Goal: Task Accomplishment & Management: Use online tool/utility

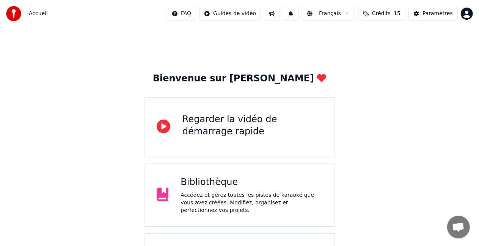
click at [246, 14] on html "Accueil FAQ Guides de vidéo Français Crédits 15 Paramètres Bienvenue sur Youka …" at bounding box center [239, 201] width 479 height 402
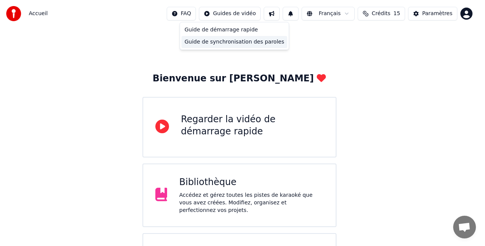
click at [253, 42] on div "Guide de synchronisation des paroles" at bounding box center [235, 42] width 106 height 12
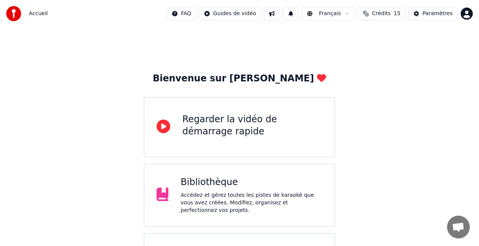
click at [362, 79] on div "Bienvenue sur Youka Regarder la vidéo de démarrage rapide Bibliothèque Accédez …" at bounding box center [239, 214] width 479 height 374
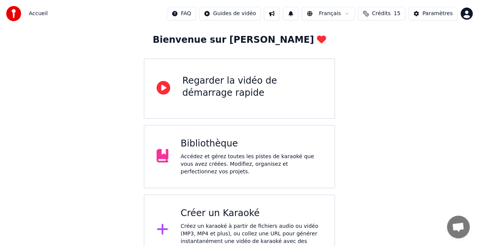
scroll to position [38, 0]
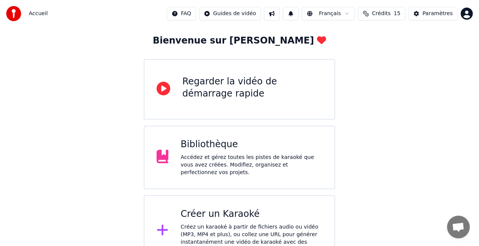
click at [262, 150] on div "Bibliothèque" at bounding box center [251, 145] width 142 height 12
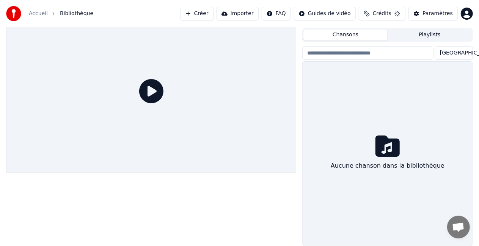
scroll to position [17, 0]
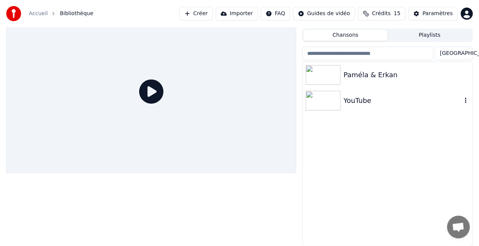
click at [334, 103] on img at bounding box center [322, 101] width 35 height 20
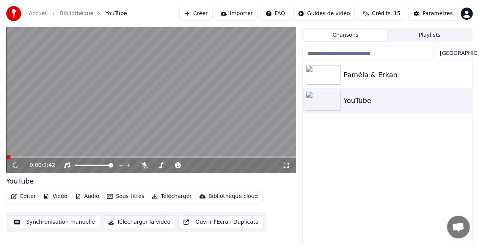
click at [285, 164] on icon at bounding box center [286, 166] width 8 height 6
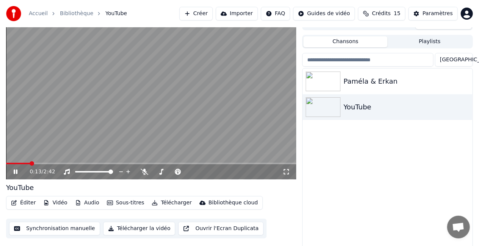
click at [170, 140] on video at bounding box center [151, 98] width 290 height 163
click at [333, 85] on img at bounding box center [322, 82] width 35 height 20
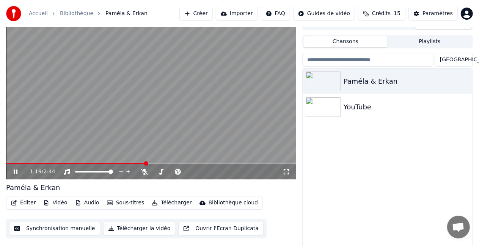
click at [149, 144] on video at bounding box center [151, 98] width 290 height 163
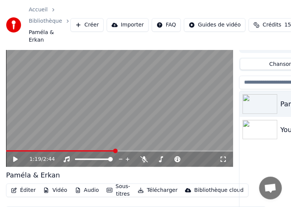
click at [130, 23] on button "Importer" at bounding box center [128, 25] width 42 height 14
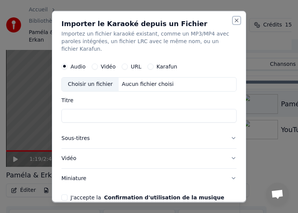
click at [233, 18] on button "Close" at bounding box center [236, 20] width 6 height 6
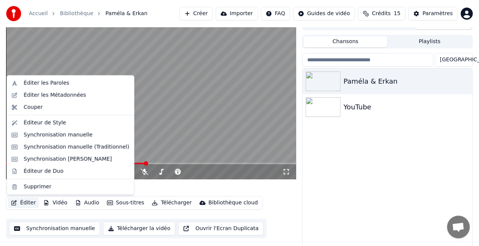
click at [20, 203] on button "Éditer" at bounding box center [23, 203] width 31 height 11
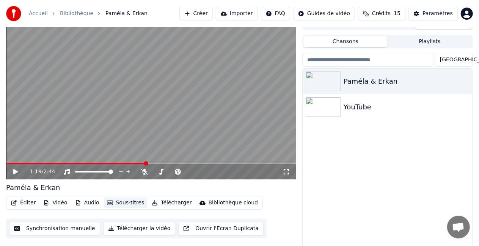
click at [107, 206] on button "Sous-titres" at bounding box center [126, 203] width 44 height 11
click at [111, 205] on button "Sous-titres" at bounding box center [126, 203] width 44 height 11
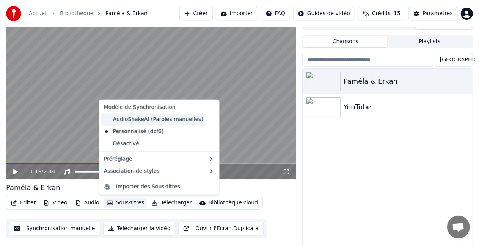
click at [147, 121] on div "AudioShakeAI (Paroles manuelles)" at bounding box center [153, 120] width 105 height 12
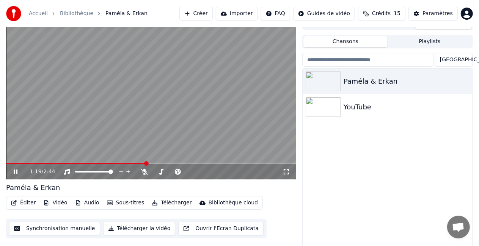
click at [124, 207] on button "Sous-titres" at bounding box center [126, 203] width 44 height 11
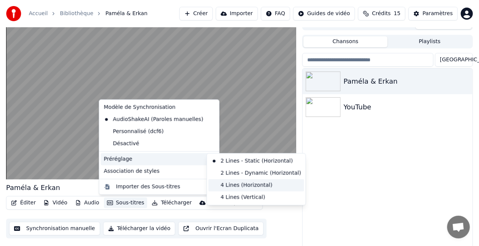
click at [241, 183] on div "4 Lines (Horizontal)" at bounding box center [256, 186] width 96 height 12
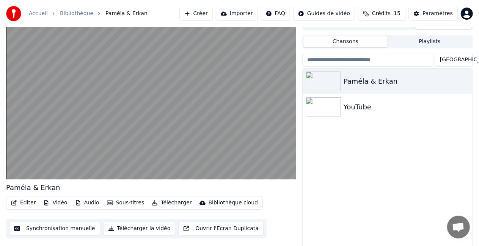
click at [114, 204] on button "Sous-titres" at bounding box center [126, 203] width 44 height 11
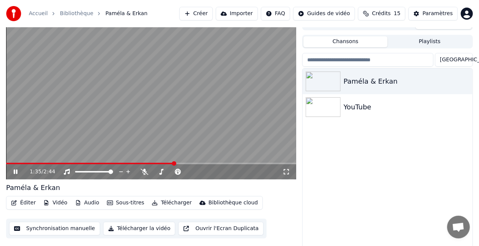
click at [76, 163] on video at bounding box center [151, 98] width 290 height 163
click at [75, 171] on span at bounding box center [75, 172] width 0 height 2
click at [16, 173] on icon at bounding box center [15, 171] width 5 height 5
click at [87, 172] on span at bounding box center [84, 172] width 5 height 5
click at [39, 166] on div "1:38 / 2:44" at bounding box center [151, 171] width 290 height 15
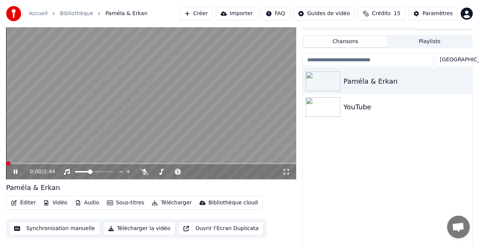
click at [6, 166] on span at bounding box center [8, 163] width 5 height 5
click at [118, 201] on button "Sous-titres" at bounding box center [126, 203] width 44 height 11
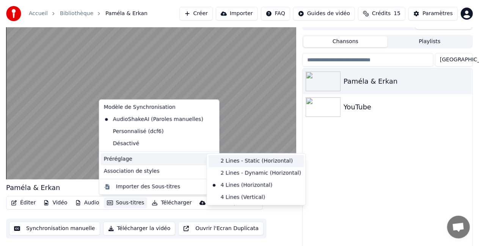
click at [238, 161] on div "2 Lines - Static (Horizontal)" at bounding box center [256, 161] width 96 height 12
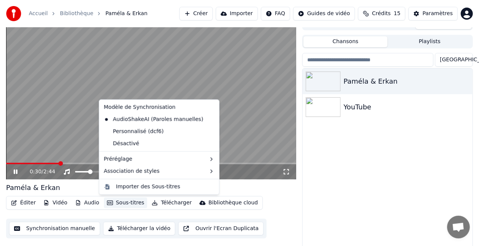
click at [133, 202] on button "Sous-titres" at bounding box center [126, 203] width 44 height 11
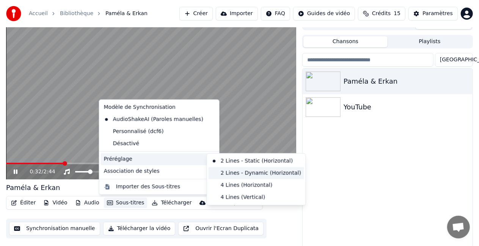
click at [242, 173] on div "2 Lines - Dynamic (Horizontal)" at bounding box center [256, 174] width 96 height 12
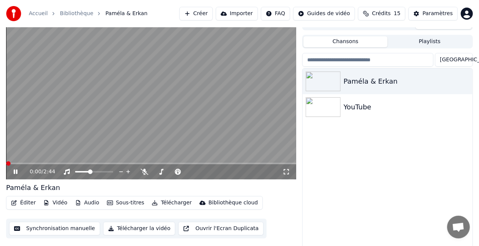
click at [6, 164] on span at bounding box center [8, 163] width 5 height 5
click at [6, 161] on span at bounding box center [8, 163] width 5 height 5
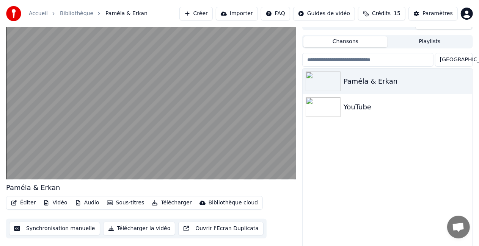
click at [124, 202] on button "Sous-titres" at bounding box center [126, 203] width 44 height 11
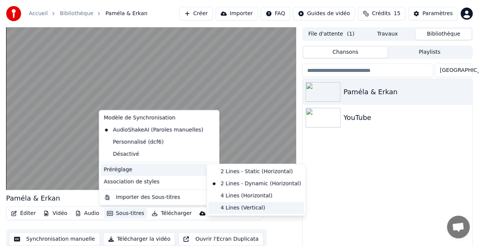
click at [221, 208] on div "4 Lines (Vertical)" at bounding box center [256, 208] width 96 height 12
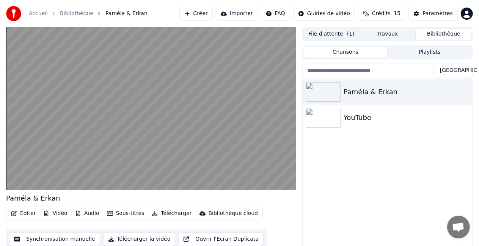
click at [28, 211] on button "Éditer" at bounding box center [23, 213] width 31 height 11
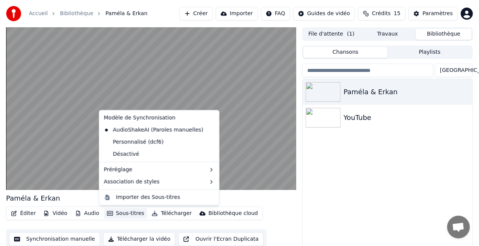
click at [124, 215] on button "Sous-titres" at bounding box center [126, 213] width 44 height 11
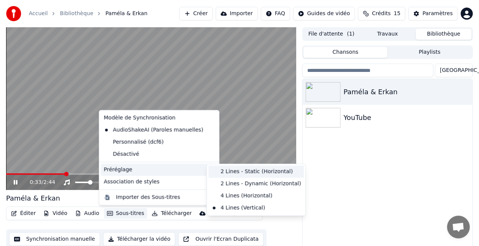
click at [224, 171] on div "2 Lines - Static (Horizontal)" at bounding box center [256, 172] width 96 height 12
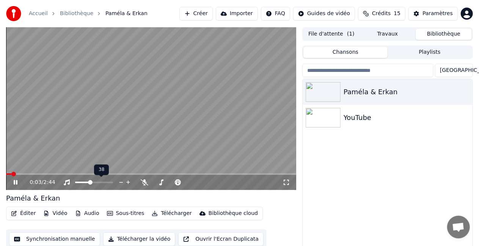
click at [11, 175] on span at bounding box center [13, 174] width 5 height 5
click at [14, 174] on span at bounding box center [151, 175] width 290 height 2
click at [124, 213] on button "Sous-titres" at bounding box center [126, 213] width 44 height 11
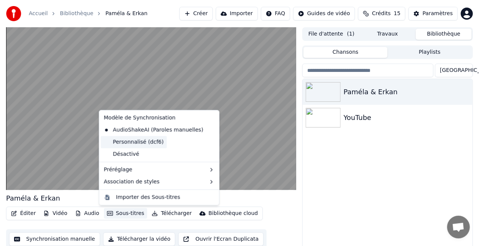
click at [146, 146] on div "Personnalisé (dcf6)" at bounding box center [134, 142] width 66 height 12
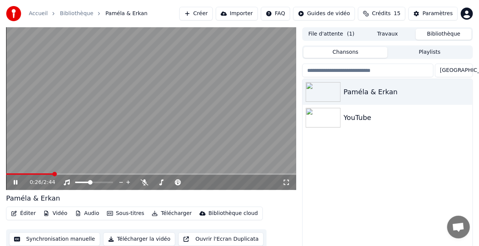
click at [0, 173] on div "0:26 / 2:44 Paméla & [PERSON_NAME] Éditer Vidéo Audio Sous-titres Télécharger B…" at bounding box center [239, 145] width 479 height 236
click at [58, 172] on span at bounding box center [60, 174] width 5 height 5
click at [60, 174] on span at bounding box center [62, 174] width 5 height 5
click at [29, 176] on div "0:15 / 2:44" at bounding box center [151, 182] width 290 height 15
click at [3, 174] on div "0:15 / 2:44 Paméla & [PERSON_NAME] Éditer Vidéo Audio Sous-titres Télécharger B…" at bounding box center [239, 145] width 479 height 236
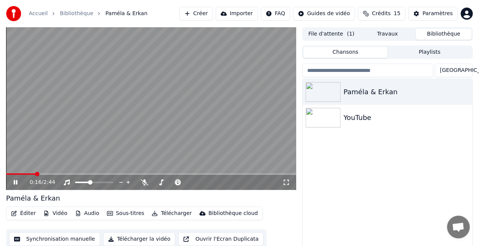
click at [12, 174] on span at bounding box center [20, 175] width 29 height 2
click at [180, 183] on icon at bounding box center [178, 183] width 8 height 6
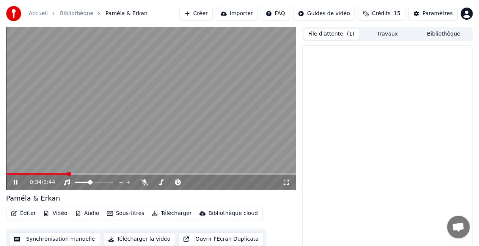
click at [334, 34] on button "File d'attente ( 1 )" at bounding box center [331, 34] width 56 height 11
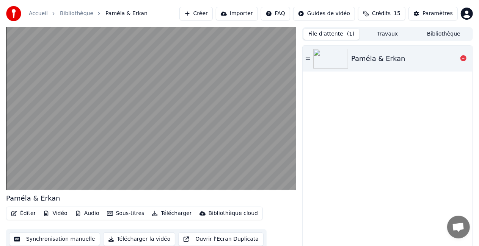
click at [335, 62] on img at bounding box center [330, 59] width 35 height 20
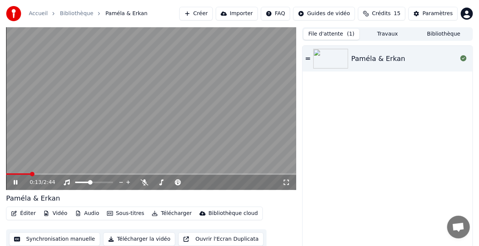
click at [121, 214] on button "Sous-titres" at bounding box center [126, 213] width 44 height 11
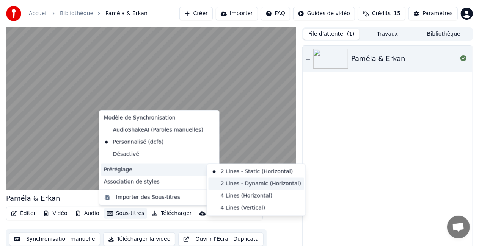
click at [258, 186] on div "2 Lines - Dynamic (Horizontal)" at bounding box center [256, 184] width 96 height 12
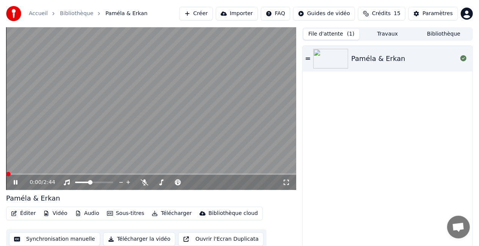
click at [6, 172] on span at bounding box center [8, 174] width 5 height 5
click at [393, 31] on button "Travaux" at bounding box center [387, 34] width 56 height 11
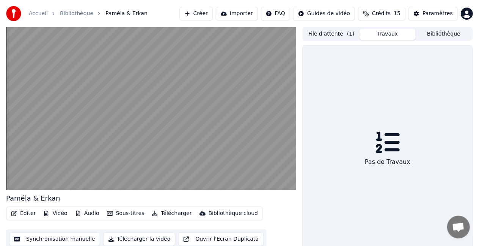
click at [393, 154] on icon at bounding box center [387, 142] width 24 height 24
click at [445, 32] on button "Bibliothèque" at bounding box center [443, 34] width 56 height 11
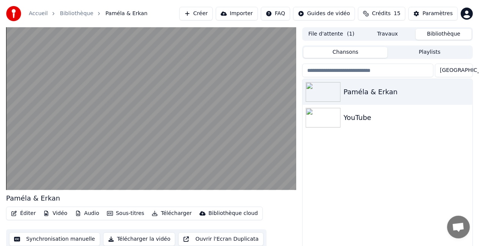
click at [340, 31] on button "File d'attente ( 1 )" at bounding box center [331, 34] width 56 height 11
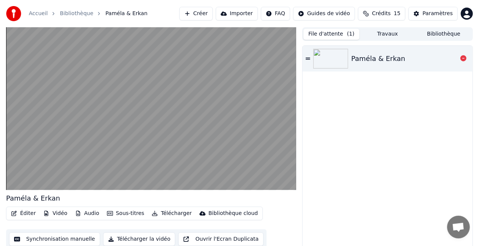
click at [346, 53] on img at bounding box center [330, 59] width 35 height 20
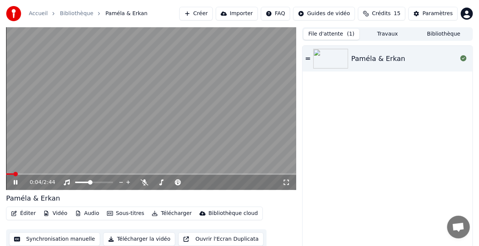
scroll to position [8, 0]
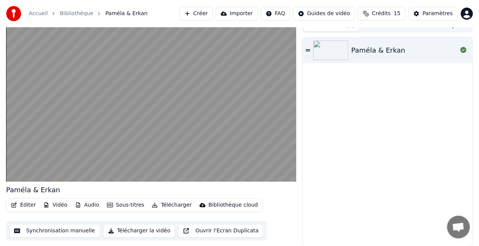
click at [85, 205] on button "Audio" at bounding box center [87, 205] width 30 height 11
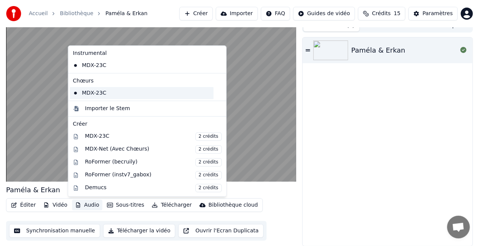
click at [104, 92] on div "MDX-23C" at bounding box center [142, 93] width 144 height 12
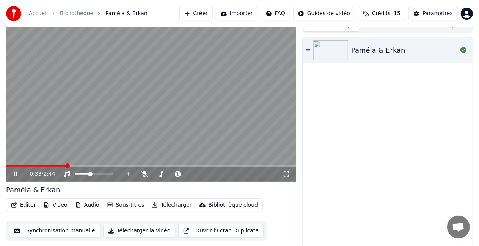
click at [88, 207] on button "Audio" at bounding box center [87, 205] width 30 height 11
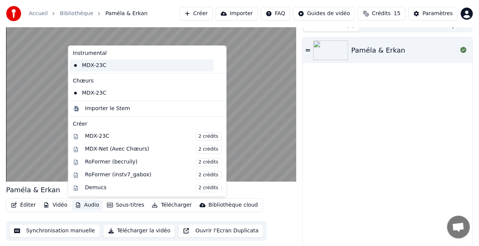
click at [105, 69] on div "MDX-23C" at bounding box center [142, 66] width 144 height 12
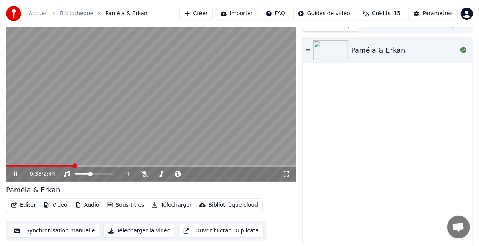
click at [89, 209] on button "Audio" at bounding box center [87, 205] width 30 height 11
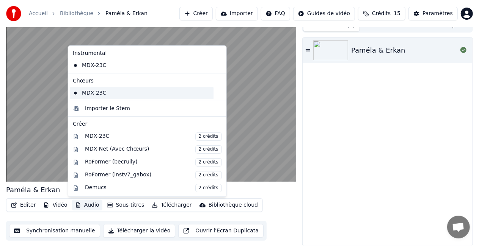
click at [99, 96] on div "MDX-23C" at bounding box center [142, 93] width 144 height 12
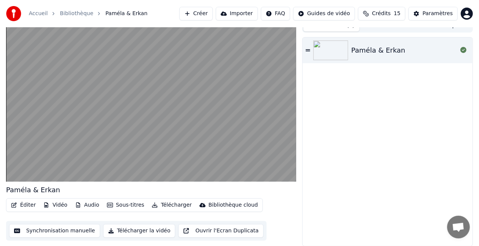
click at [72, 210] on button "Audio" at bounding box center [87, 205] width 30 height 11
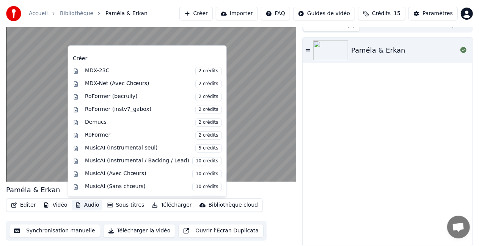
scroll to position [77, 0]
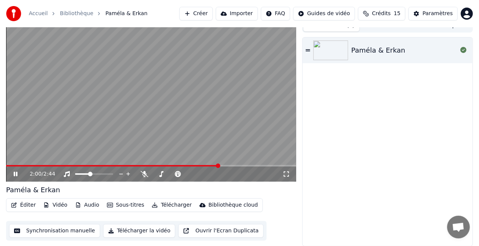
click at [382, 145] on div "Paméla & Erkan" at bounding box center [387, 142] width 170 height 209
click at [121, 173] on icon at bounding box center [120, 175] width 7 height 8
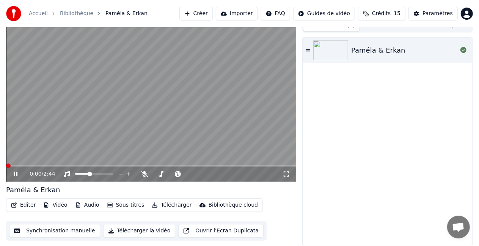
click at [6, 168] on span at bounding box center [8, 166] width 5 height 5
click at [78, 236] on button "Synchronisation manuelle" at bounding box center [54, 231] width 91 height 14
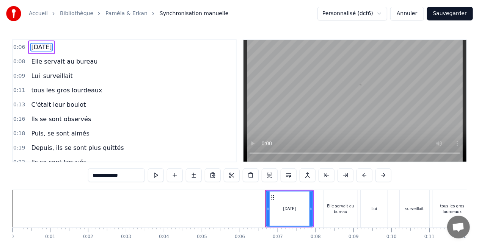
click at [379, 13] on html "Accueil Bibliothèque [PERSON_NAME] & [PERSON_NAME] manuelle Personnalisé (dcf6)…" at bounding box center [239, 139] width 479 height 279
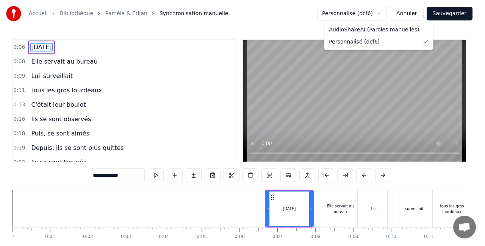
click at [385, 30] on div "Accueil Bibliothèque [PERSON_NAME] & [PERSON_NAME] manuelle Personnalisé (dcf6)…" at bounding box center [239, 133] width 479 height 266
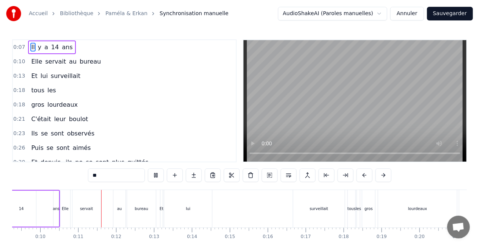
scroll to position [0, 384]
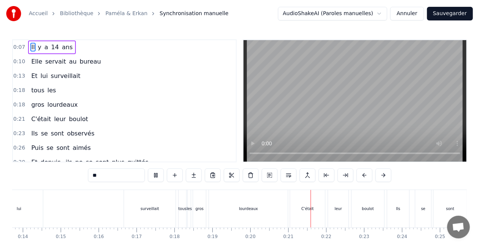
click at [384, 14] on html "Accueil Bibliothèque Paméla & [PERSON_NAME] manuelle AudioShakeAI (Paroles manu…" at bounding box center [239, 139] width 479 height 279
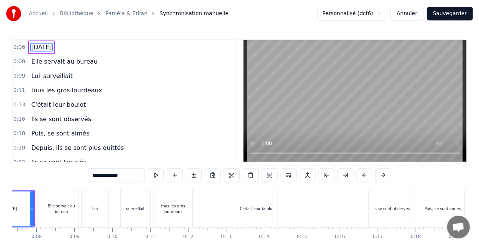
scroll to position [0, 215]
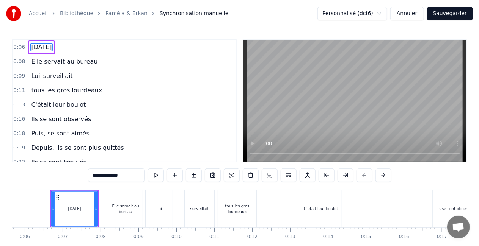
click at [344, 15] on html "Accueil Bibliothèque [PERSON_NAME] & [PERSON_NAME] manuelle Personnalisé (dcf6)…" at bounding box center [239, 139] width 479 height 279
click at [78, 218] on div "[DATE]" at bounding box center [75, 209] width 46 height 34
drag, startPoint x: 97, startPoint y: 210, endPoint x: 86, endPoint y: 210, distance: 10.6
click at [86, 210] on icon at bounding box center [85, 209] width 3 height 6
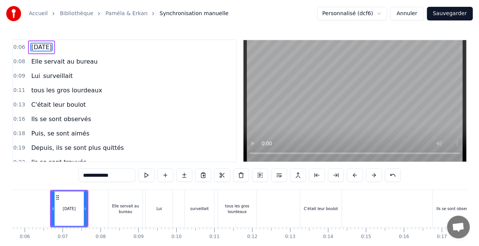
click at [119, 198] on div "Elle servait au bureau" at bounding box center [125, 209] width 34 height 38
type input "**********"
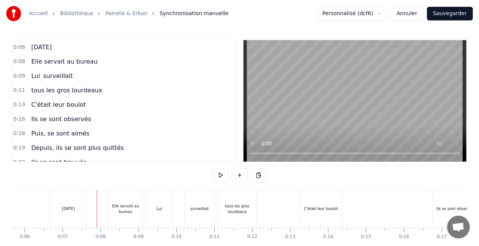
click at [108, 208] on div "Elle servait au bureau" at bounding box center [125, 209] width 34 height 11
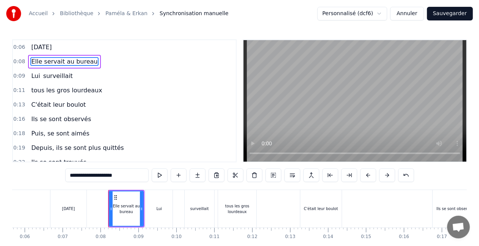
click at [108, 208] on div at bounding box center [108, 209] width 0 height 38
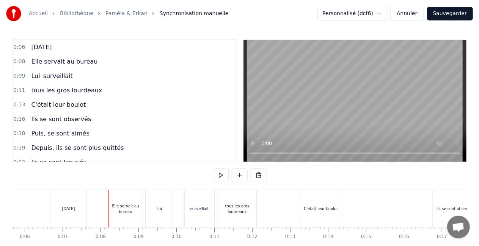
click at [112, 202] on div "Elle servait au bureau" at bounding box center [125, 209] width 34 height 38
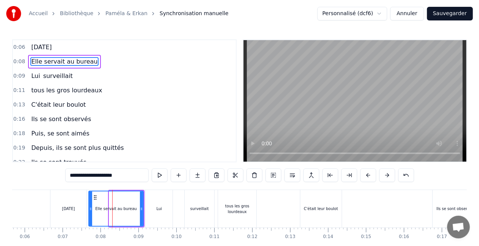
drag, startPoint x: 110, startPoint y: 205, endPoint x: 89, endPoint y: 205, distance: 20.5
click at [89, 205] on div at bounding box center [90, 209] width 3 height 34
drag, startPoint x: 143, startPoint y: 209, endPoint x: 134, endPoint y: 209, distance: 9.1
click at [134, 209] on div "Elle servait au bureau" at bounding box center [115, 209] width 55 height 36
click at [143, 208] on div "Elle servait au bureau" at bounding box center [115, 209] width 55 height 36
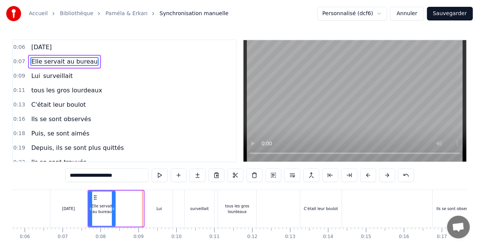
drag, startPoint x: 142, startPoint y: 208, endPoint x: 114, endPoint y: 206, distance: 28.1
click at [114, 206] on icon at bounding box center [113, 209] width 3 height 6
click at [155, 208] on div "Lui" at bounding box center [159, 209] width 27 height 38
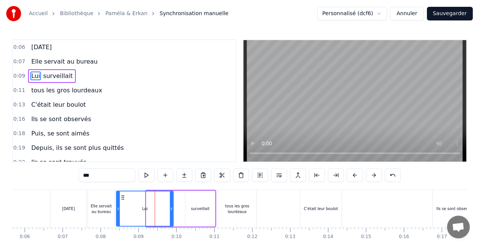
drag, startPoint x: 147, startPoint y: 208, endPoint x: 117, endPoint y: 211, distance: 30.1
click at [117, 211] on icon at bounding box center [118, 209] width 3 height 6
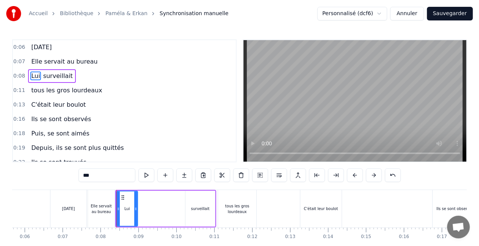
drag, startPoint x: 173, startPoint y: 208, endPoint x: 137, endPoint y: 209, distance: 35.6
click at [137, 209] on icon at bounding box center [135, 209] width 3 height 6
click at [192, 212] on div "surveillait" at bounding box center [199, 209] width 29 height 36
type input "**********"
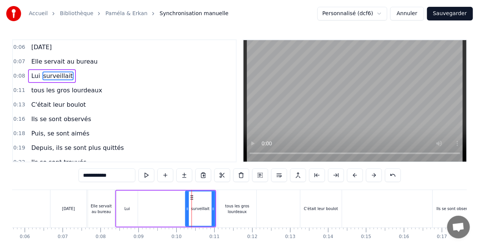
click at [186, 208] on icon at bounding box center [187, 209] width 3 height 6
drag, startPoint x: 185, startPoint y: 208, endPoint x: 174, endPoint y: 208, distance: 11.0
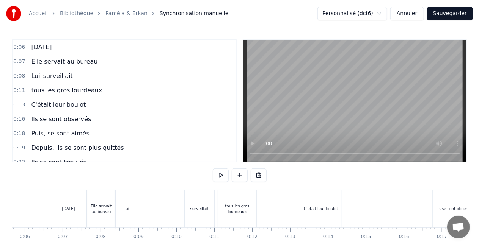
click at [175, 210] on div "Lui surveillait" at bounding box center [165, 209] width 101 height 38
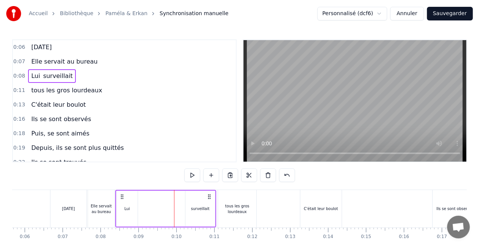
click at [215, 208] on div "Lui surveillait" at bounding box center [165, 209] width 101 height 38
click at [201, 208] on div "surveillait" at bounding box center [200, 209] width 19 height 6
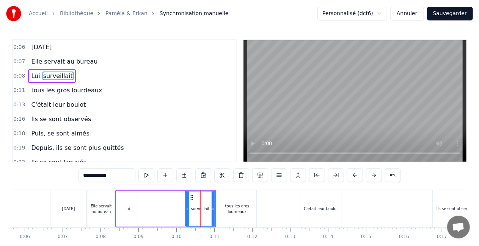
drag, startPoint x: 215, startPoint y: 210, endPoint x: 200, endPoint y: 210, distance: 14.8
click at [197, 210] on div "surveillait" at bounding box center [200, 209] width 30 height 36
drag, startPoint x: 214, startPoint y: 211, endPoint x: 199, endPoint y: 210, distance: 14.8
click at [199, 210] on icon at bounding box center [198, 209] width 3 height 6
click at [186, 210] on icon at bounding box center [187, 209] width 3 height 6
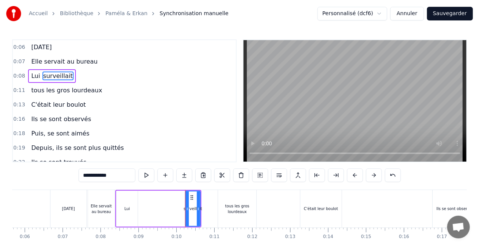
click at [185, 209] on div "surveillait" at bounding box center [192, 209] width 19 height 6
click at [185, 208] on div "surveillait" at bounding box center [192, 209] width 19 height 6
click at [53, 212] on div "[DATE]" at bounding box center [68, 209] width 36 height 38
type input "**********"
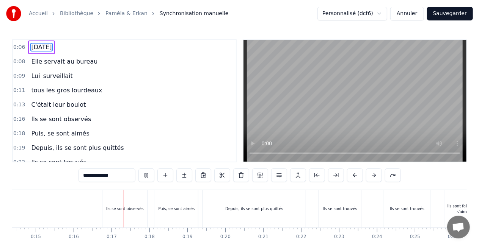
scroll to position [0, 595]
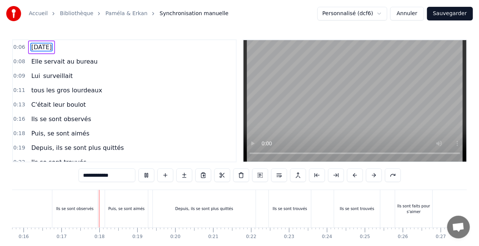
click at [168, 117] on div "0:16 Ils se sont observés" at bounding box center [124, 119] width 223 height 14
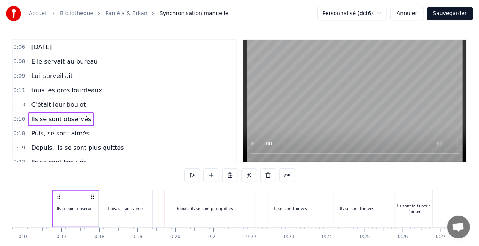
click at [382, 16] on html "Accueil Bibliothèque [PERSON_NAME] & [PERSON_NAME] manuelle Personnalisé (dcf6)…" at bounding box center [239, 139] width 479 height 279
click at [380, 9] on html "Accueil Bibliothèque [PERSON_NAME] & [PERSON_NAME] manuelle Personnalisé (dcf6)…" at bounding box center [239, 139] width 479 height 279
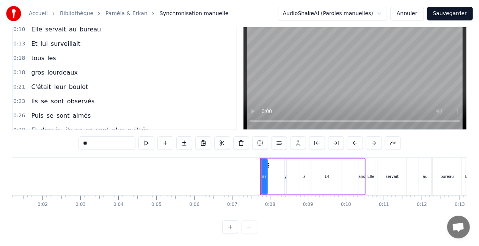
scroll to position [0, 0]
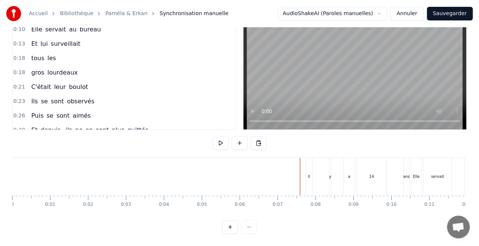
click at [218, 136] on button at bounding box center [221, 143] width 16 height 14
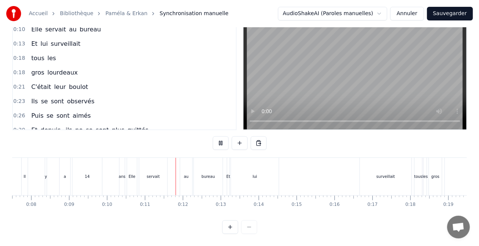
scroll to position [0, 387]
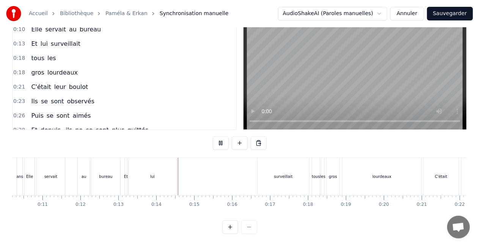
click at [245, 229] on div at bounding box center [239, 228] width 35 height 14
click at [230, 229] on button at bounding box center [230, 228] width 16 height 14
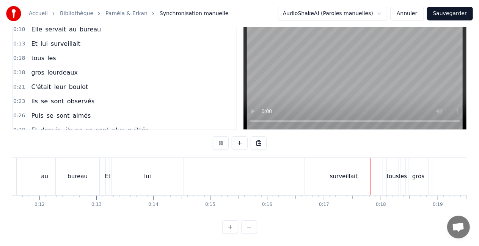
scroll to position [0, 918]
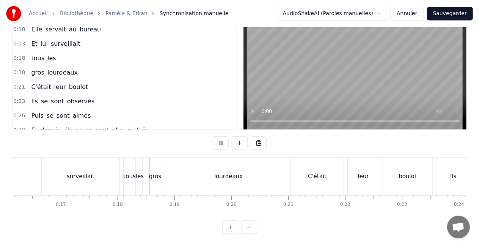
click at [248, 227] on button at bounding box center [249, 228] width 16 height 14
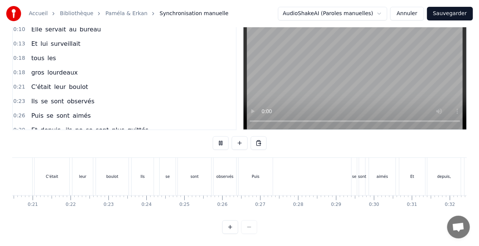
click at [248, 227] on div at bounding box center [239, 228] width 35 height 14
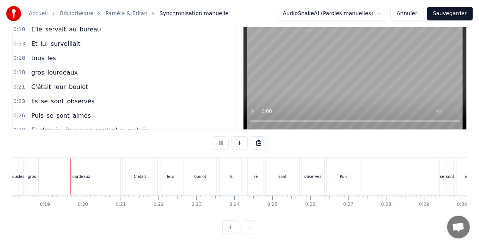
click at [248, 227] on div at bounding box center [239, 228] width 35 height 14
click at [248, 226] on div at bounding box center [239, 228] width 35 height 14
click at [284, 93] on video at bounding box center [354, 69] width 223 height 122
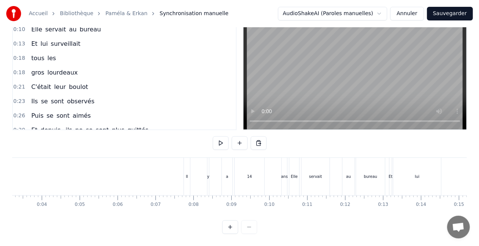
scroll to position [0, 0]
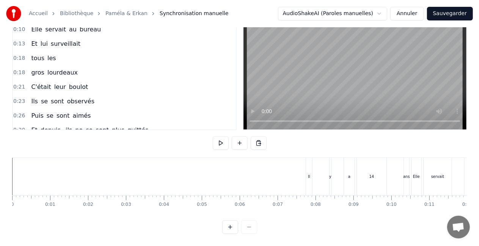
click at [309, 178] on div "Il" at bounding box center [309, 177] width 6 height 38
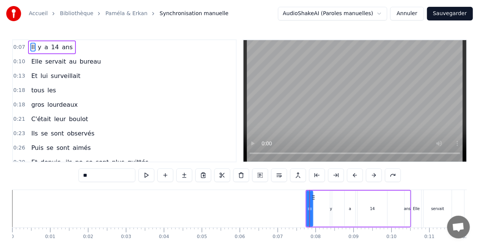
click at [46, 47] on div "[DATE]" at bounding box center [51, 48] width 47 height 14
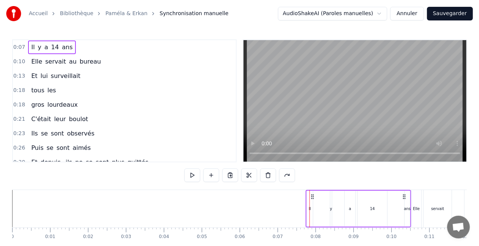
click at [65, 51] on span "ans" at bounding box center [67, 47] width 12 height 9
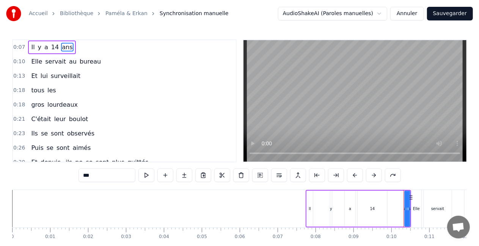
click at [32, 50] on span "Il" at bounding box center [32, 47] width 5 height 9
click at [37, 50] on span "y" at bounding box center [39, 47] width 5 height 9
click at [44, 50] on span "a" at bounding box center [46, 47] width 5 height 9
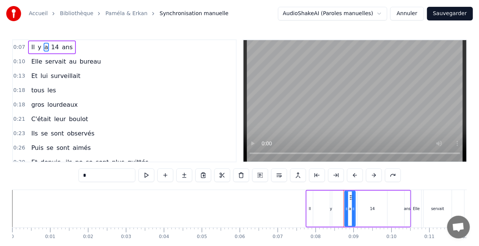
click at [53, 50] on span "14" at bounding box center [54, 47] width 9 height 9
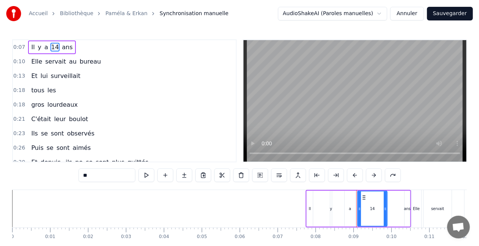
click at [61, 49] on span "ans" at bounding box center [67, 47] width 12 height 9
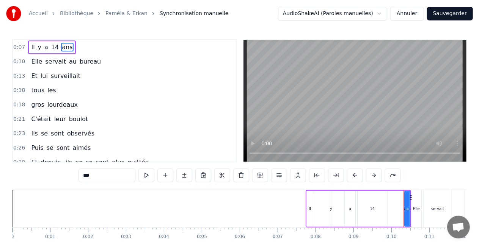
click at [310, 217] on div "Il" at bounding box center [310, 209] width 6 height 36
type input "**"
click at [68, 44] on div "[DATE]" at bounding box center [51, 48] width 47 height 14
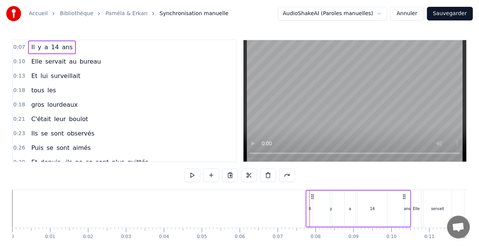
click at [306, 209] on div "[DATE]" at bounding box center [357, 209] width 105 height 38
click at [305, 211] on div "[DATE]" at bounding box center [357, 209] width 105 height 38
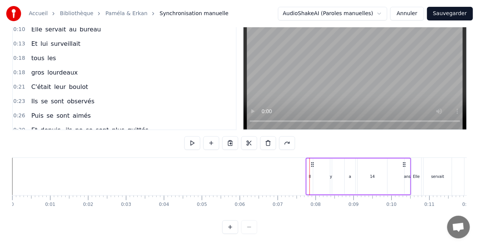
scroll to position [39, 0]
click at [388, 178] on div "[DATE]" at bounding box center [357, 177] width 105 height 38
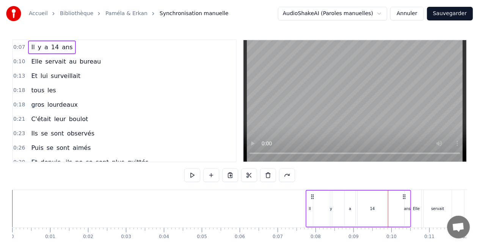
scroll to position [0, 0]
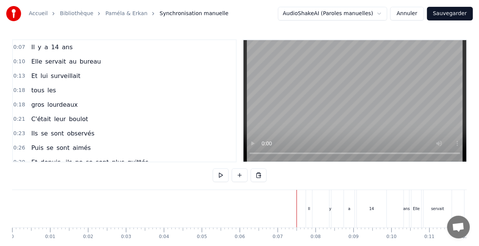
click at [50, 50] on span "14" at bounding box center [54, 47] width 9 height 9
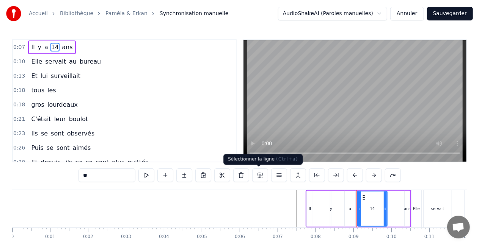
click at [260, 177] on button at bounding box center [260, 176] width 16 height 14
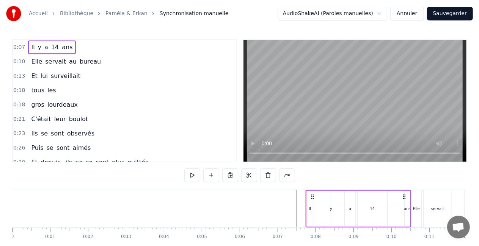
click at [192, 124] on div "0:21 C'était leur boulot" at bounding box center [124, 119] width 223 height 14
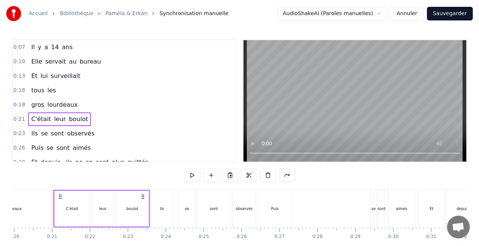
scroll to position [0, 759]
click at [411, 15] on button "Annuler" at bounding box center [406, 14] width 33 height 14
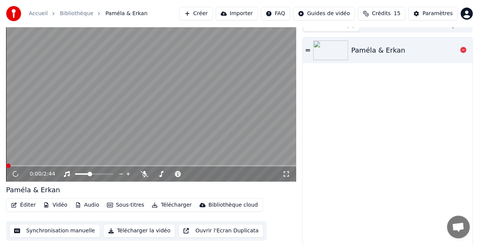
click at [355, 52] on div "Paméla & Erkan" at bounding box center [378, 50] width 54 height 11
click at [14, 175] on icon at bounding box center [15, 174] width 5 height 5
click at [12, 175] on icon at bounding box center [20, 174] width 17 height 6
click at [72, 236] on button "Synchronisation manuelle" at bounding box center [54, 231] width 91 height 14
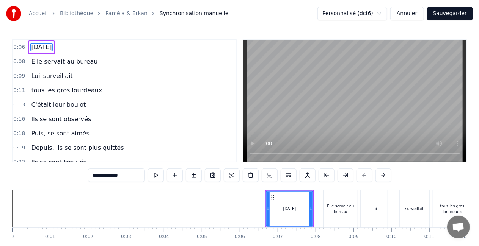
click at [44, 58] on span "Elle servait au bureau" at bounding box center [64, 61] width 68 height 9
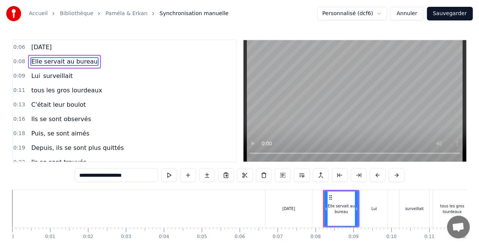
click at [49, 76] on span "surveillait" at bounding box center [57, 76] width 31 height 9
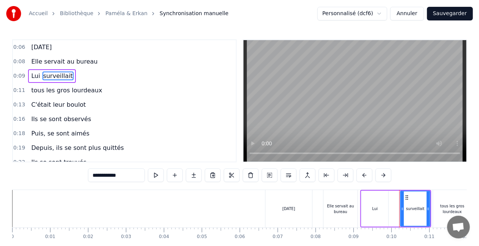
click at [81, 61] on span "Elle servait au bureau" at bounding box center [64, 61] width 68 height 9
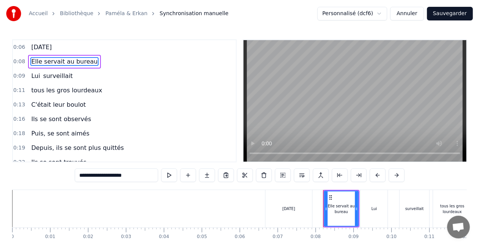
click at [34, 76] on span "Lui" at bounding box center [35, 76] width 10 height 9
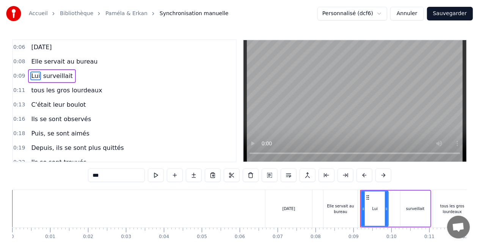
click at [377, 213] on div "Lui" at bounding box center [375, 209] width 26 height 34
drag, startPoint x: 387, startPoint y: 212, endPoint x: 398, endPoint y: 209, distance: 11.0
click at [398, 209] on div at bounding box center [396, 209] width 3 height 34
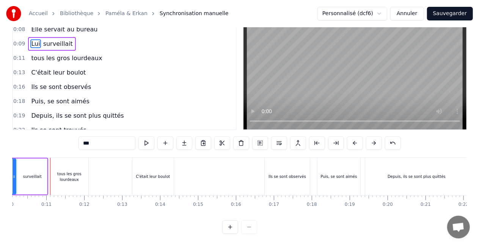
scroll to position [0, 283]
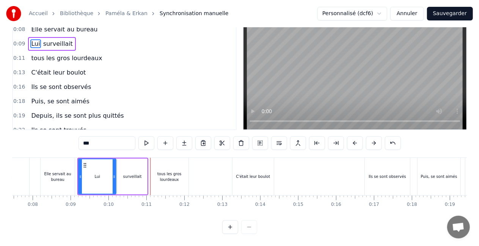
click at [62, 175] on div "Elle servait au bureau" at bounding box center [58, 176] width 34 height 11
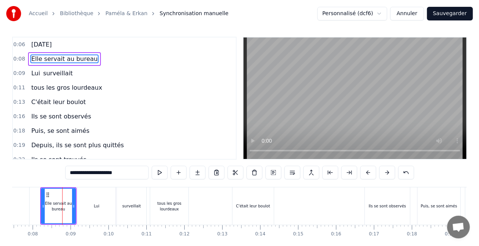
scroll to position [0, 0]
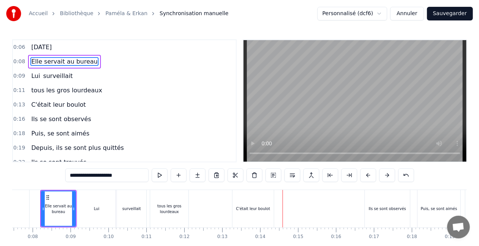
click at [72, 206] on icon at bounding box center [73, 209] width 3 height 6
click at [90, 208] on div "Lui" at bounding box center [97, 209] width 38 height 38
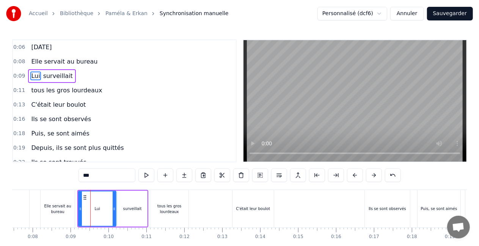
click at [141, 207] on div "surveillait" at bounding box center [131, 209] width 29 height 36
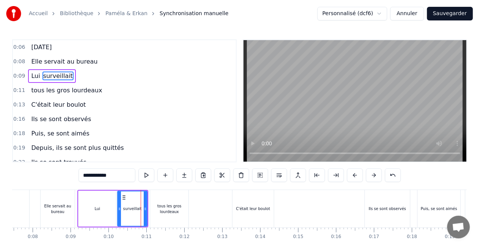
click at [163, 207] on div "tous les gros lourdeaux" at bounding box center [169, 209] width 38 height 11
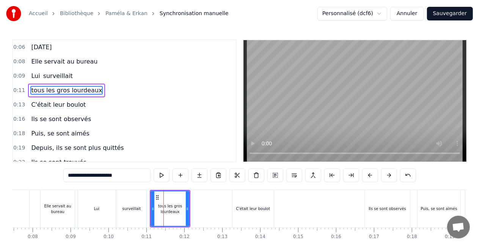
click at [138, 209] on div "surveillait" at bounding box center [131, 209] width 19 height 6
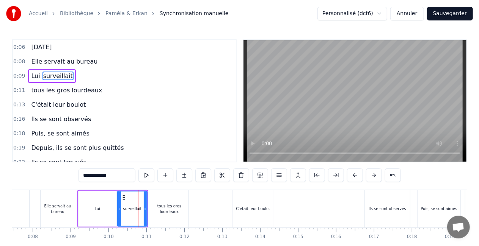
click at [158, 208] on div "tous les gros lourdeaux" at bounding box center [169, 209] width 38 height 11
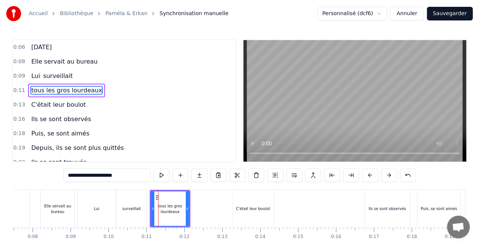
click at [59, 77] on span "surveillait" at bounding box center [57, 76] width 31 height 9
type input "**********"
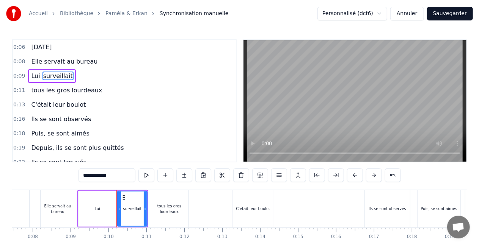
click at [362, 14] on html "Accueil Bibliothèque [PERSON_NAME] & [PERSON_NAME] manuelle Personnalisé (dcf6)…" at bounding box center [239, 139] width 479 height 279
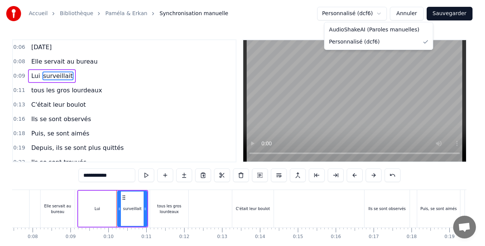
click at [196, 14] on html "Accueil Bibliothèque [PERSON_NAME] & [PERSON_NAME] manuelle Personnalisé (dcf6)…" at bounding box center [242, 139] width 485 height 279
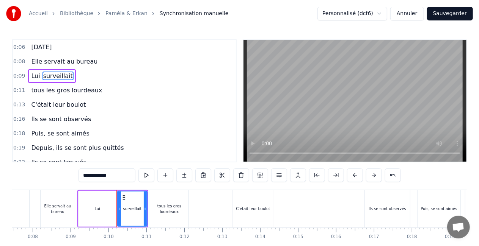
click at [196, 14] on span "Synchronisation manuelle" at bounding box center [194, 14] width 69 height 8
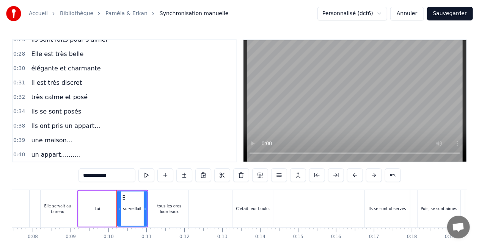
scroll to position [227, 0]
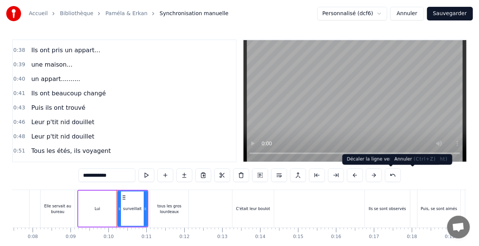
click at [401, 178] on button at bounding box center [393, 176] width 16 height 14
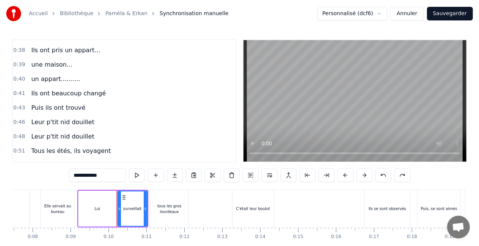
click at [410, 178] on div "**********" at bounding box center [239, 176] width 341 height 14
click at [391, 175] on button at bounding box center [383, 176] width 16 height 14
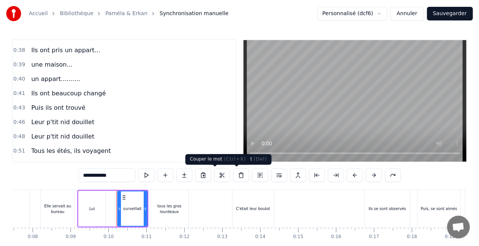
click at [164, 126] on div "0:46 Leur p'tit nid douillet" at bounding box center [124, 122] width 223 height 14
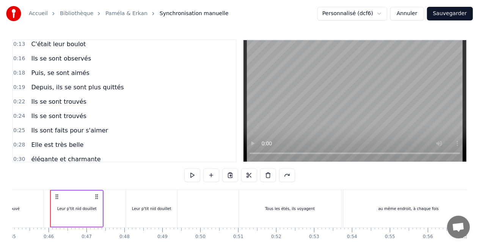
scroll to position [0, 0]
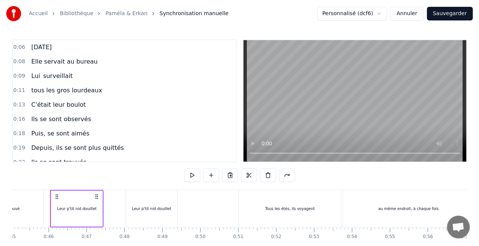
click at [36, 12] on link "Accueil" at bounding box center [38, 14] width 19 height 8
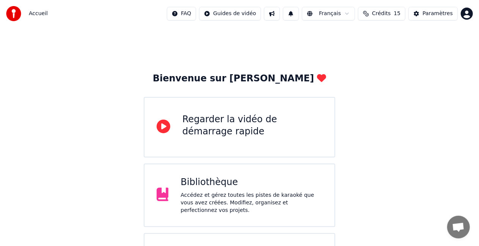
click at [243, 13] on html "Accueil FAQ Guides de vidéo Français Crédits 15 Paramètres Bienvenue sur Youka …" at bounding box center [239, 201] width 479 height 402
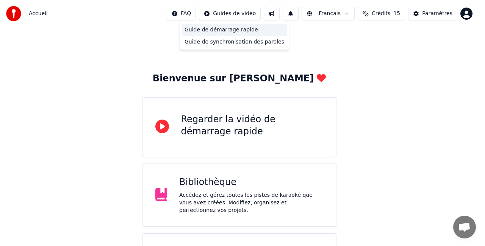
click at [236, 33] on div "Guide de démarrage rapide" at bounding box center [235, 30] width 106 height 12
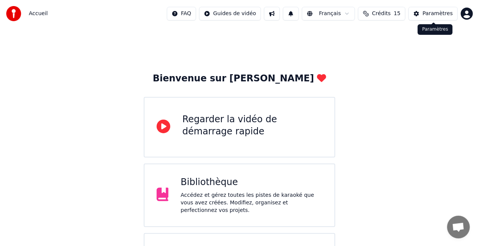
click at [464, 14] on html "Accueil FAQ Guides de vidéo Français Crédits 15 Paramètres Bienvenue sur Youka …" at bounding box center [239, 201] width 479 height 402
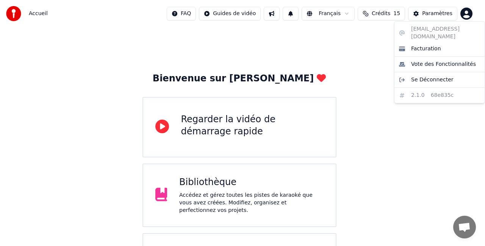
click at [43, 13] on html "Accueil FAQ Guides de vidéo Français Crédits 15 Paramètres Bienvenue sur Youka …" at bounding box center [242, 201] width 485 height 402
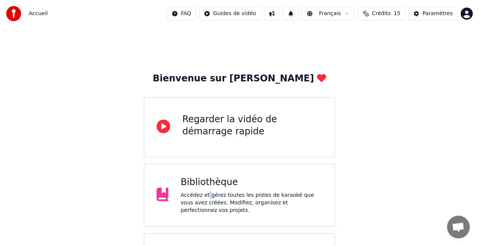
click at [205, 197] on div "Accédez et gérez toutes les pistes de karaoké que vous avez créées. Modifiez, o…" at bounding box center [251, 203] width 142 height 23
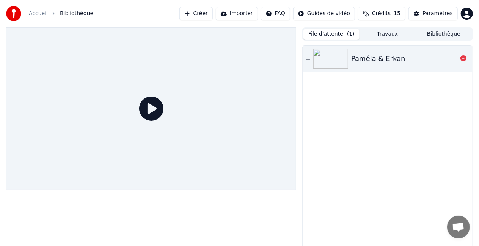
click at [332, 61] on img at bounding box center [330, 59] width 35 height 20
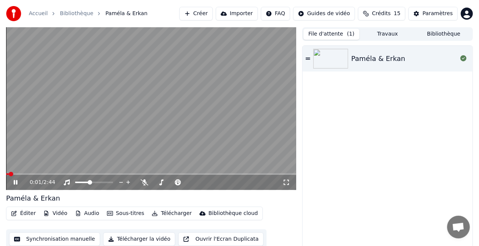
click at [25, 213] on button "Éditer" at bounding box center [23, 213] width 31 height 11
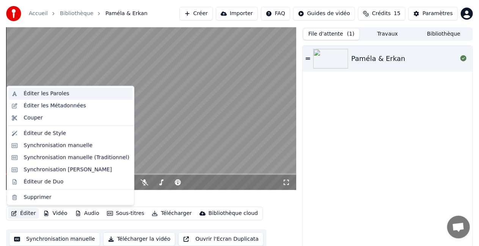
click at [52, 91] on div "Éditer les Paroles" at bounding box center [45, 94] width 45 height 8
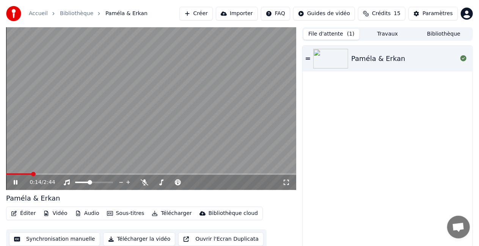
click at [30, 213] on button "Éditer" at bounding box center [23, 213] width 31 height 11
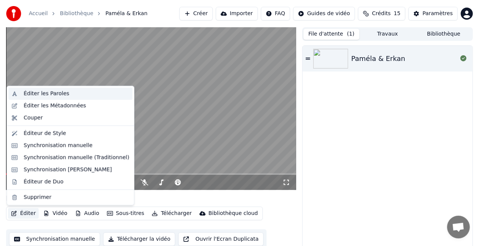
click at [46, 92] on div "Éditer les Paroles" at bounding box center [45, 94] width 45 height 8
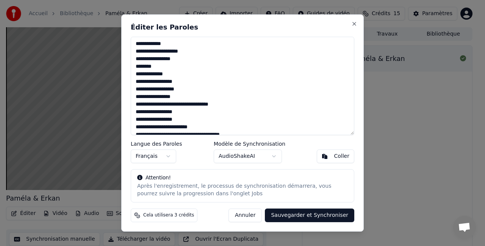
click at [249, 158] on button "AudioShakeAI" at bounding box center [248, 157] width 68 height 14
drag, startPoint x: 136, startPoint y: 42, endPoint x: 177, endPoint y: 107, distance: 76.3
click at [177, 107] on textarea "**********" at bounding box center [243, 86] width 224 height 99
click at [182, 83] on textarea "**********" at bounding box center [243, 86] width 224 height 99
click at [159, 69] on textarea "**********" at bounding box center [243, 86] width 224 height 99
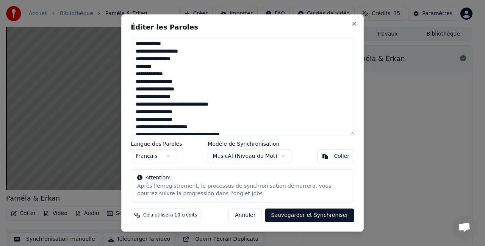
click at [136, 76] on textarea "**********" at bounding box center [243, 86] width 224 height 99
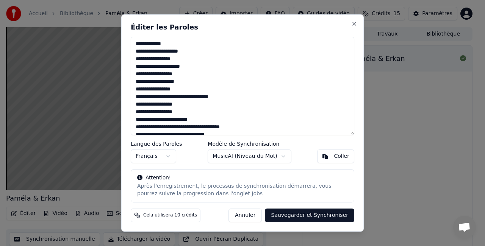
click at [186, 67] on textarea "**********" at bounding box center [243, 86] width 224 height 99
click at [192, 65] on textarea "**********" at bounding box center [243, 86] width 224 height 99
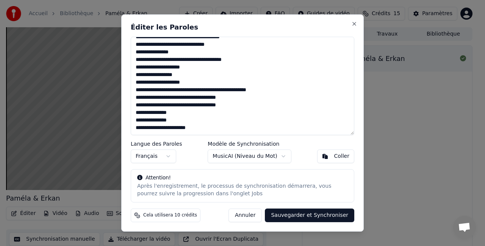
drag, startPoint x: 166, startPoint y: 99, endPoint x: 202, endPoint y: 152, distance: 63.8
click at [202, 152] on div "**********" at bounding box center [242, 123] width 243 height 218
paste textarea "**********"
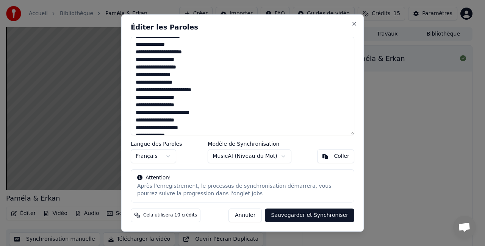
scroll to position [0, 0]
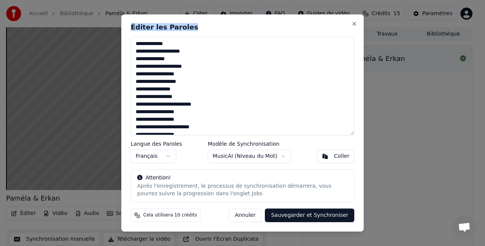
drag, startPoint x: 207, startPoint y: 22, endPoint x: 213, endPoint y: 47, distance: 25.7
click at [213, 47] on div "Éditer les Paroles Langue des Paroles Français Modèle de Synchronisation MusicA…" at bounding box center [242, 123] width 243 height 218
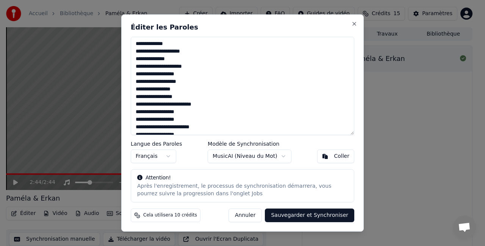
click at [274, 129] on textarea at bounding box center [243, 86] width 224 height 99
click at [199, 161] on div "Langue des Paroles Français Modèle de Synchronisation MusicAI ( Niveau du Mot )…" at bounding box center [243, 152] width 224 height 22
click at [280, 156] on body "Accueil Bibliothèque Paméla & [PERSON_NAME] Importer FAQ Guides de vidéo Crédit…" at bounding box center [239, 123] width 479 height 246
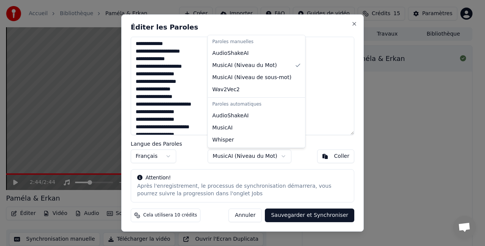
click at [432, 111] on div at bounding box center [242, 123] width 485 height 246
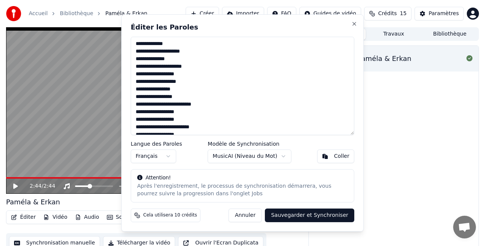
type textarea "**********"
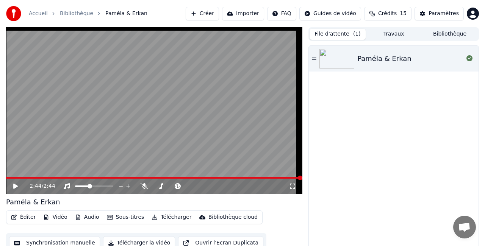
click at [328, 10] on html "Accueil Bibliothèque Paméla & [PERSON_NAME] Importer FAQ Guides de vidéo Crédit…" at bounding box center [242, 123] width 485 height 246
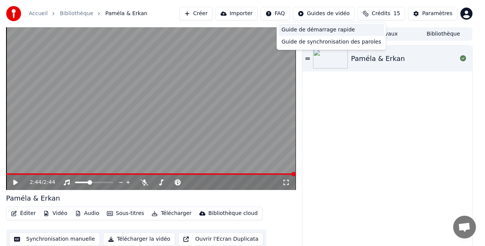
click at [327, 28] on div "Guide de démarrage rapide" at bounding box center [332, 30] width 106 height 12
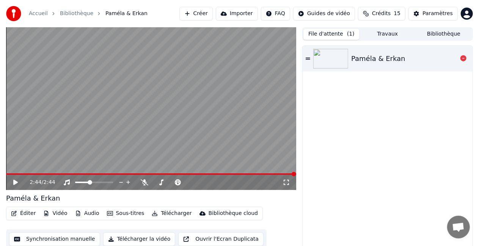
click at [359, 60] on div "Paméla & Erkan" at bounding box center [378, 58] width 54 height 11
click at [23, 213] on button "Éditer" at bounding box center [23, 213] width 31 height 11
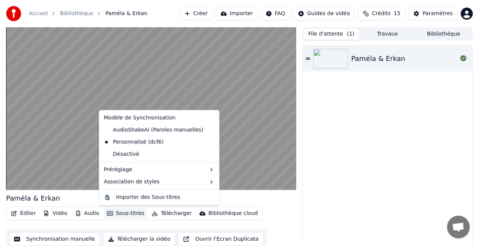
click at [108, 214] on icon "button" at bounding box center [110, 213] width 6 height 5
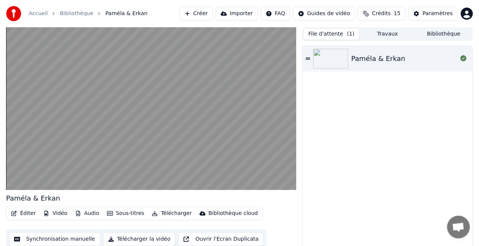
click at [108, 214] on icon "button" at bounding box center [110, 213] width 6 height 5
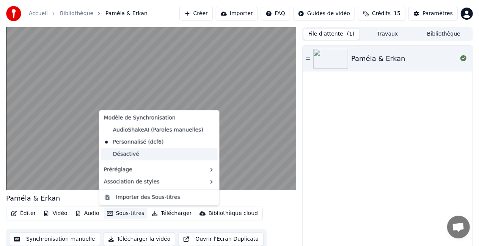
click at [133, 153] on div "Désactivé" at bounding box center [159, 155] width 117 height 12
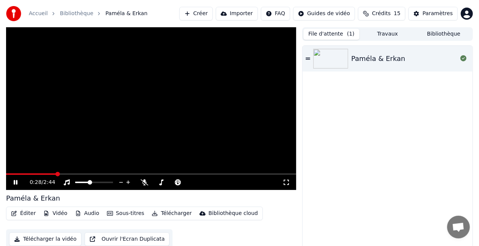
click at [114, 219] on button "Sous-titres" at bounding box center [126, 213] width 44 height 11
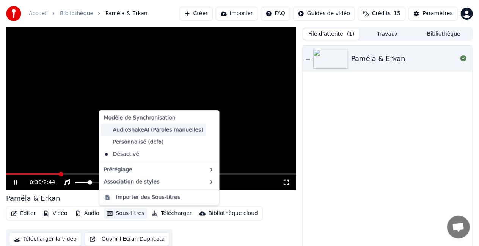
click at [129, 129] on div "AudioShakeAI (Paroles manuelles)" at bounding box center [153, 130] width 105 height 12
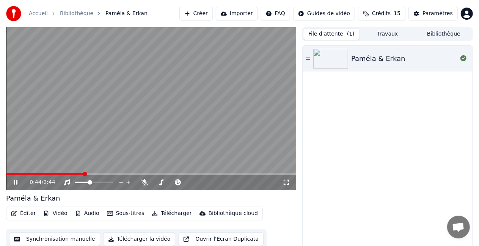
click at [123, 218] on button "Sous-titres" at bounding box center [126, 213] width 44 height 11
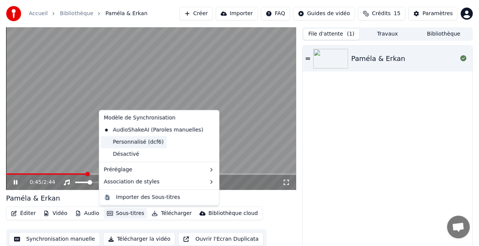
click at [126, 146] on div "Personnalisé (dcf6)" at bounding box center [134, 142] width 66 height 12
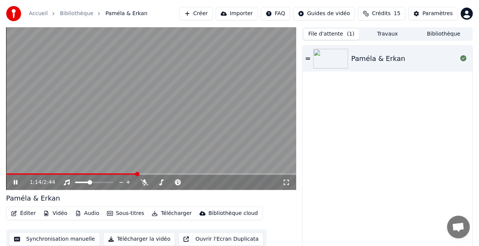
click at [136, 213] on button "Sous-titres" at bounding box center [126, 213] width 44 height 11
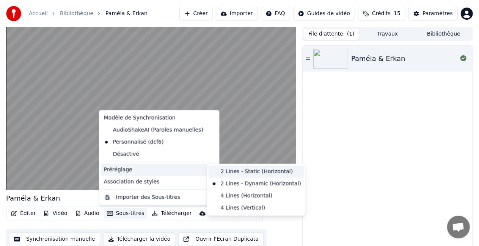
click at [230, 171] on div "2 Lines - Static (Horizontal)" at bounding box center [256, 172] width 96 height 12
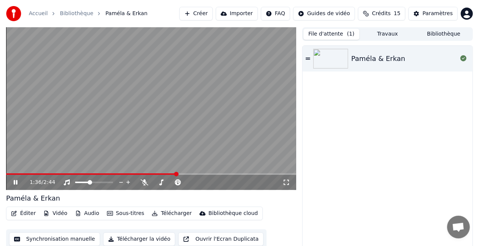
click at [122, 215] on button "Sous-titres" at bounding box center [126, 213] width 44 height 11
click at [134, 87] on video at bounding box center [151, 108] width 290 height 163
click at [122, 214] on button "Sous-titres" at bounding box center [126, 213] width 44 height 11
click at [78, 214] on icon "button" at bounding box center [78, 213] width 6 height 5
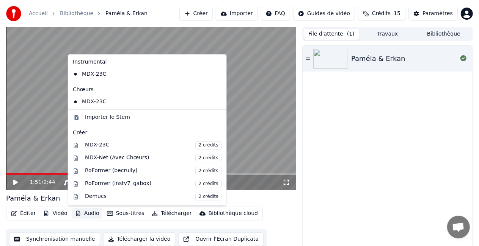
click at [78, 214] on icon "button" at bounding box center [78, 213] width 6 height 5
click at [50, 72] on video at bounding box center [151, 108] width 290 height 163
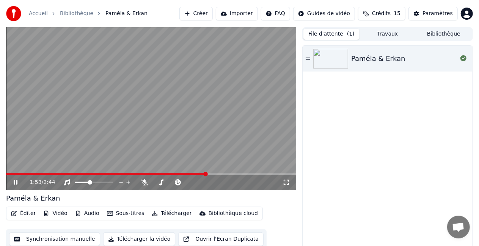
click at [65, 213] on button "Vidéo" at bounding box center [55, 213] width 30 height 11
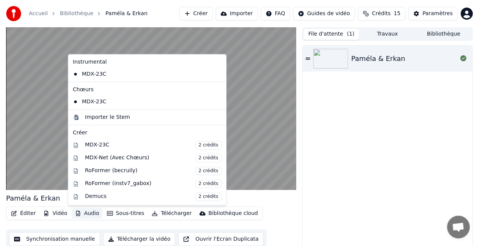
click at [84, 215] on button "Audio" at bounding box center [87, 213] width 30 height 11
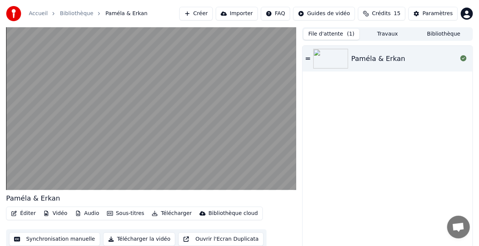
click at [84, 215] on button "Audio" at bounding box center [87, 213] width 30 height 11
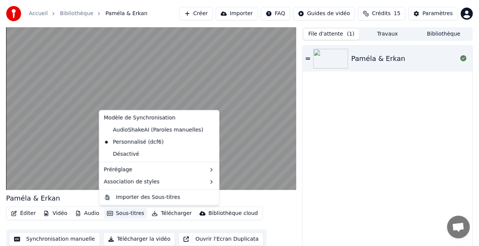
click at [108, 212] on icon "button" at bounding box center [110, 213] width 6 height 5
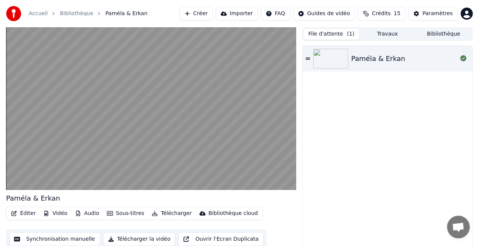
click at [108, 212] on icon "button" at bounding box center [110, 213] width 6 height 5
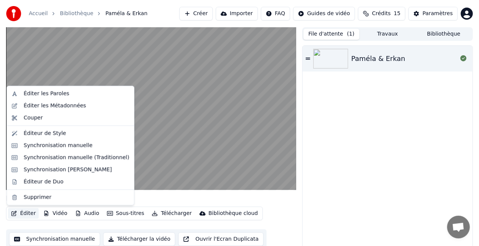
click at [30, 212] on button "Éditer" at bounding box center [23, 213] width 31 height 11
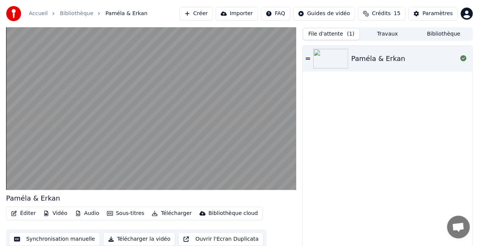
click at [30, 212] on button "Éditer" at bounding box center [23, 213] width 31 height 11
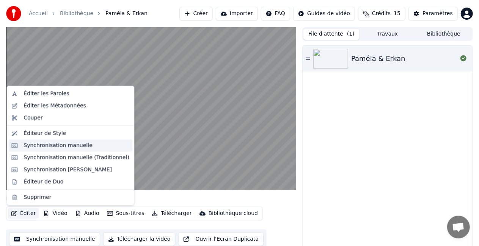
click at [71, 148] on div "Synchronisation manuelle" at bounding box center [57, 146] width 69 height 8
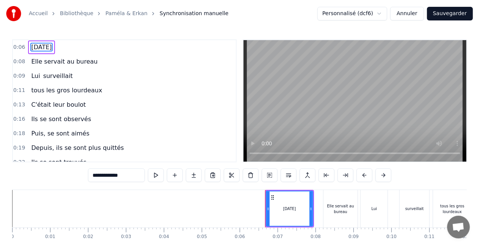
click at [52, 47] on span "[DATE]" at bounding box center [41, 47] width 22 height 9
click at [148, 177] on button at bounding box center [156, 176] width 16 height 14
click at [283, 208] on div "[DATE]" at bounding box center [289, 209] width 13 height 6
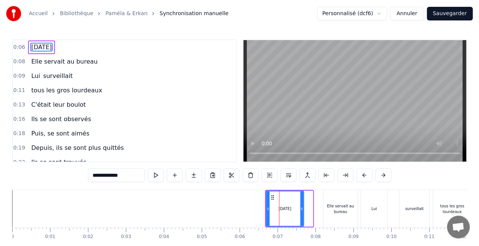
drag, startPoint x: 312, startPoint y: 213, endPoint x: 303, endPoint y: 213, distance: 9.1
click at [303, 213] on div at bounding box center [301, 209] width 3 height 34
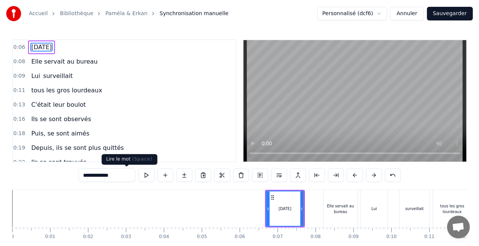
click at [138, 179] on button at bounding box center [146, 176] width 16 height 14
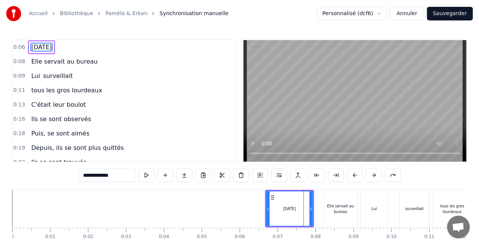
click at [313, 212] on div "[DATE]" at bounding box center [289, 209] width 47 height 36
drag, startPoint x: 311, startPoint y: 217, endPoint x: 321, endPoint y: 217, distance: 9.9
click at [321, 217] on div at bounding box center [320, 209] width 3 height 34
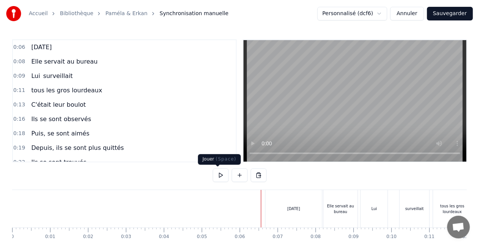
click at [216, 177] on button at bounding box center [221, 176] width 16 height 14
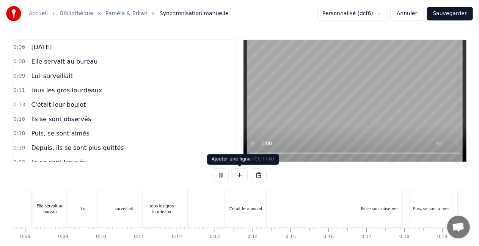
scroll to position [0, 398]
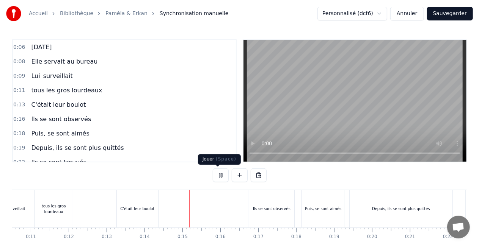
click at [219, 174] on button at bounding box center [221, 176] width 16 height 14
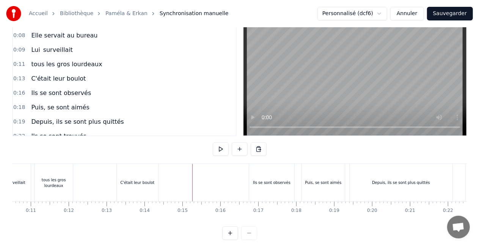
scroll to position [39, 0]
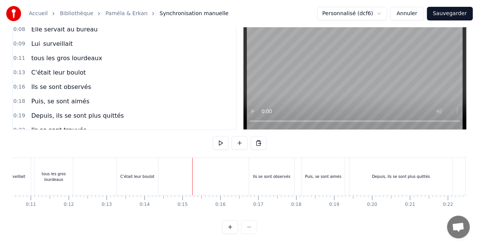
click at [255, 230] on div at bounding box center [239, 228] width 35 height 14
click at [251, 229] on div at bounding box center [239, 228] width 35 height 14
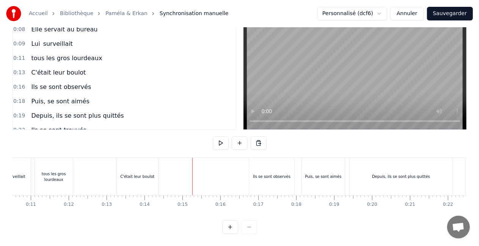
click at [231, 227] on button at bounding box center [230, 228] width 16 height 14
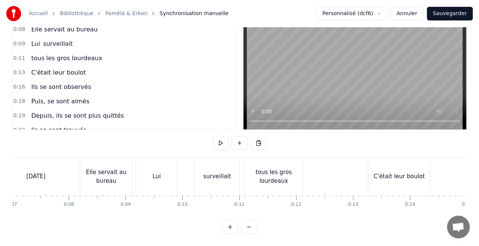
click at [231, 227] on button at bounding box center [230, 228] width 16 height 14
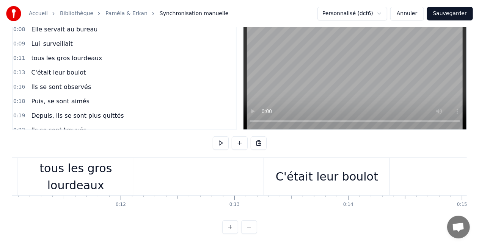
scroll to position [0, 1697]
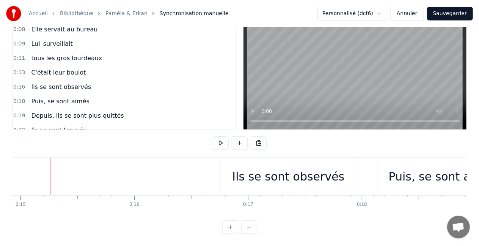
click at [251, 228] on button at bounding box center [249, 228] width 16 height 14
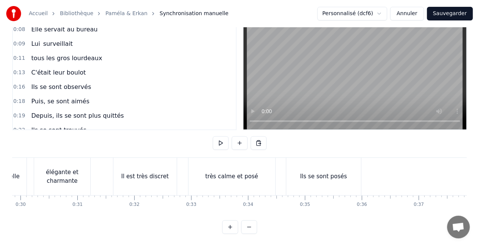
click at [251, 228] on button at bounding box center [249, 228] width 16 height 14
click at [251, 228] on div at bounding box center [239, 228] width 35 height 14
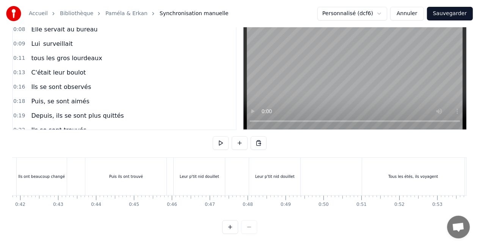
click at [251, 228] on div at bounding box center [239, 228] width 35 height 14
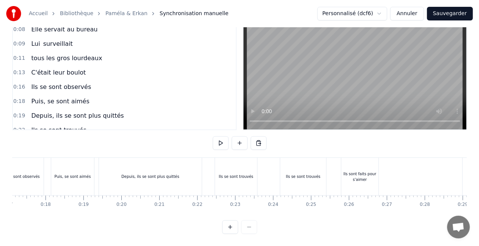
scroll to position [0, 540]
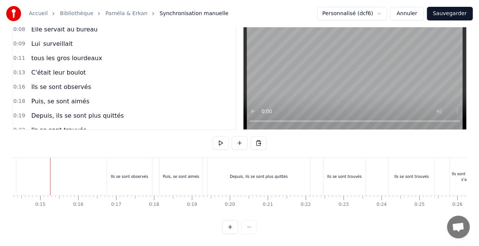
click at [232, 226] on button at bounding box center [230, 228] width 16 height 14
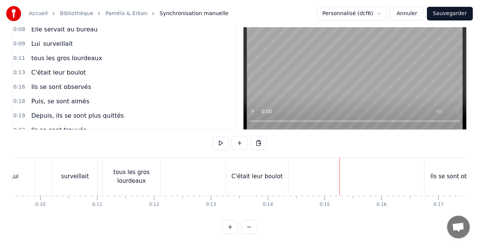
click at [232, 226] on button at bounding box center [230, 228] width 16 height 14
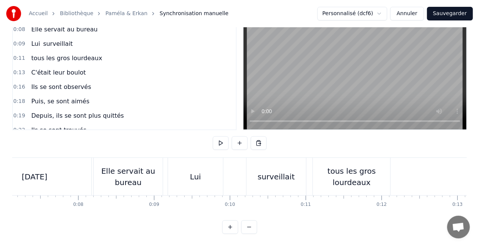
click at [232, 226] on button at bounding box center [230, 228] width 16 height 14
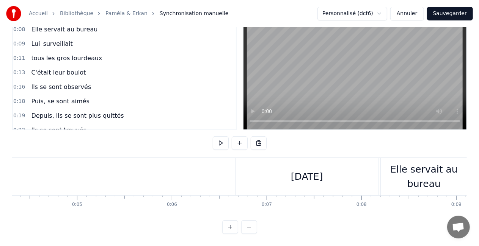
scroll to position [0, 516]
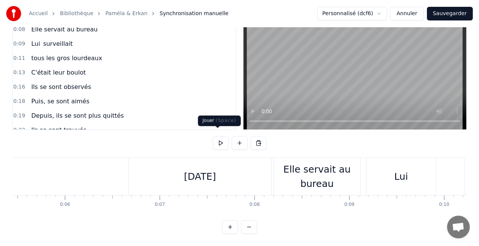
click at [218, 138] on button at bounding box center [221, 143] width 16 height 14
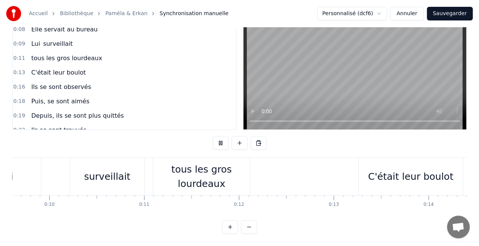
click at [218, 138] on button at bounding box center [221, 143] width 16 height 14
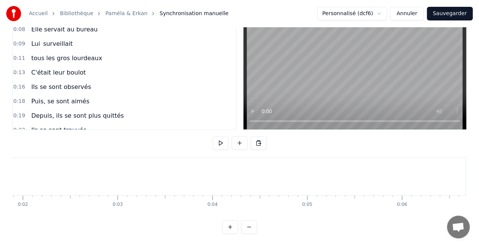
scroll to position [0, 0]
click at [217, 138] on button at bounding box center [221, 143] width 16 height 14
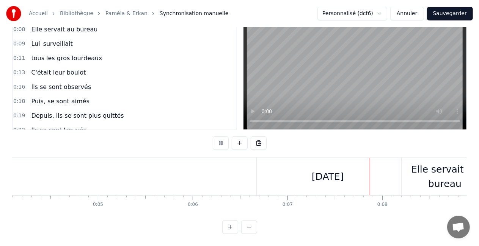
click at [217, 138] on button at bounding box center [221, 143] width 16 height 14
click at [251, 227] on button at bounding box center [249, 228] width 16 height 14
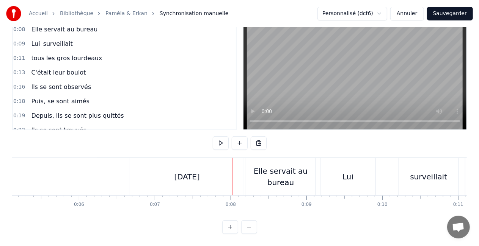
click at [251, 227] on button at bounding box center [249, 228] width 16 height 14
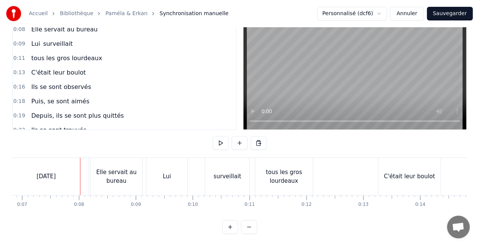
click at [251, 227] on button at bounding box center [249, 228] width 16 height 14
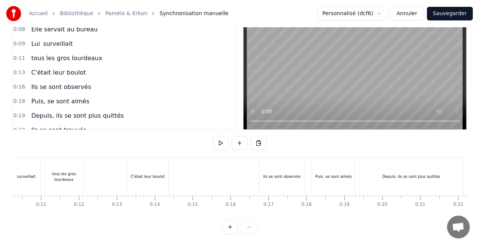
click at [251, 227] on div at bounding box center [239, 228] width 35 height 14
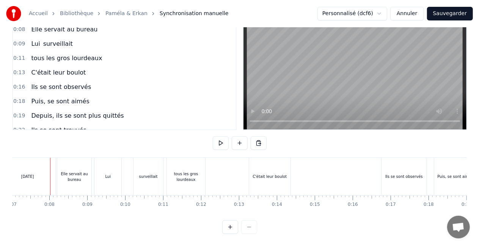
click at [251, 227] on div at bounding box center [239, 228] width 35 height 14
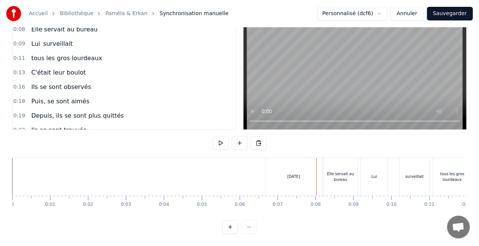
click at [27, 180] on div "Accueil Bibliothèque [PERSON_NAME] & [PERSON_NAME] manuelle Personnalisé (dcf6)…" at bounding box center [239, 101] width 479 height 266
click at [216, 138] on button at bounding box center [221, 143] width 16 height 14
click at [273, 174] on div "[DATE]" at bounding box center [293, 177] width 56 height 38
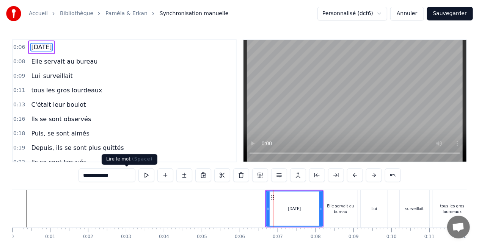
click at [138, 175] on button at bounding box center [146, 176] width 16 height 14
click at [370, 217] on div "Lui" at bounding box center [373, 209] width 27 height 38
type input "***"
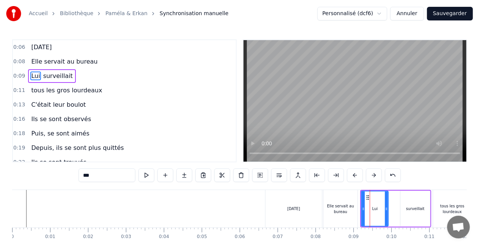
drag, startPoint x: 370, startPoint y: 217, endPoint x: 385, endPoint y: 215, distance: 15.7
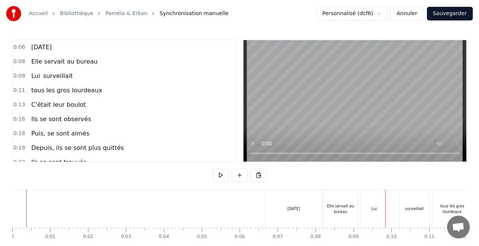
click at [385, 209] on div at bounding box center [385, 209] width 0 height 38
click at [43, 77] on span "surveillait" at bounding box center [57, 76] width 31 height 9
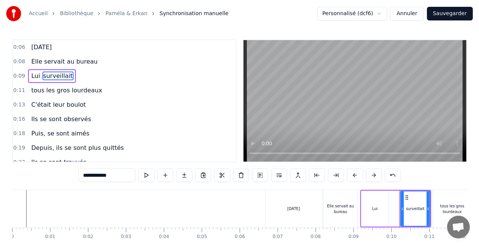
click at [34, 79] on span "Lui" at bounding box center [35, 76] width 10 height 9
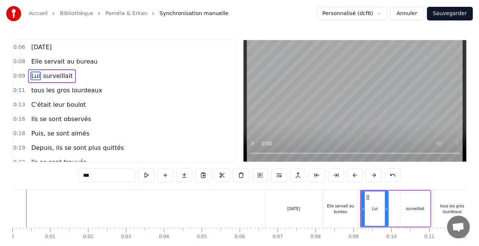
click at [42, 78] on span "surveillait" at bounding box center [57, 76] width 31 height 9
type input "**********"
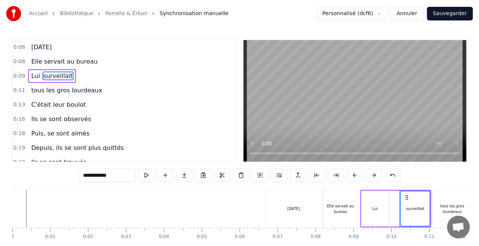
click at [33, 78] on span "Lui" at bounding box center [35, 76] width 10 height 9
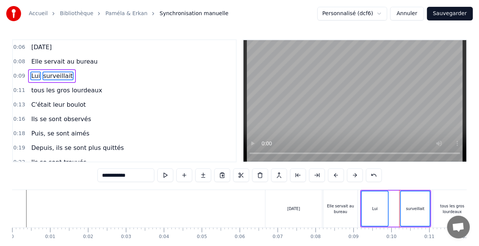
click at [63, 77] on span "surveillait" at bounding box center [57, 76] width 31 height 9
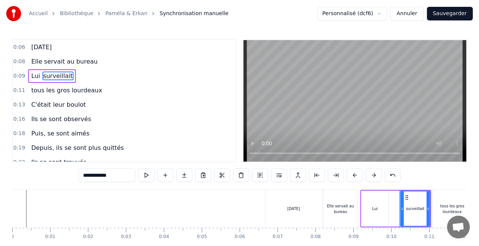
drag, startPoint x: 61, startPoint y: 77, endPoint x: 50, endPoint y: 91, distance: 17.3
click at [50, 91] on div "0:06 [DATE] 0:08 Elle servait au bureau 0:09 Lui surveillait 0:11 tous les gros…" at bounding box center [124, 100] width 224 height 123
click at [54, 78] on span "surveillait" at bounding box center [57, 76] width 31 height 9
click at [51, 75] on span "surveillait" at bounding box center [57, 76] width 31 height 9
